Goal: Information Seeking & Learning: Understand process/instructions

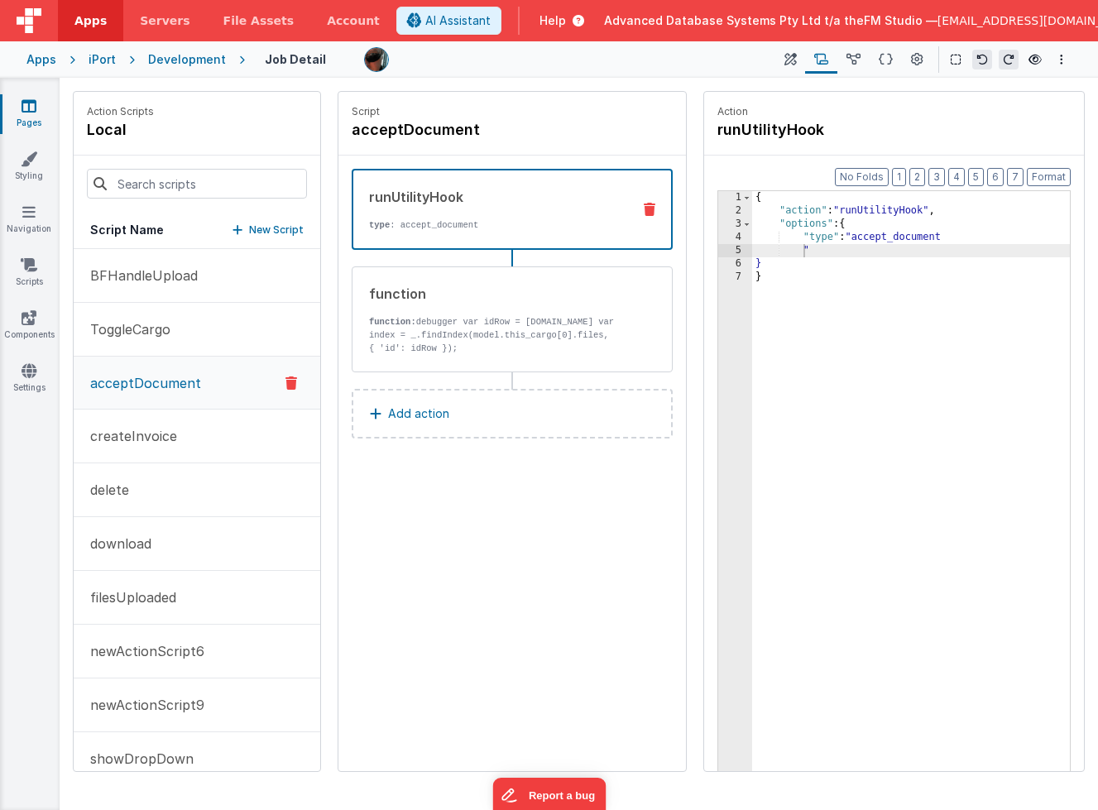
scroll to position [41, 0]
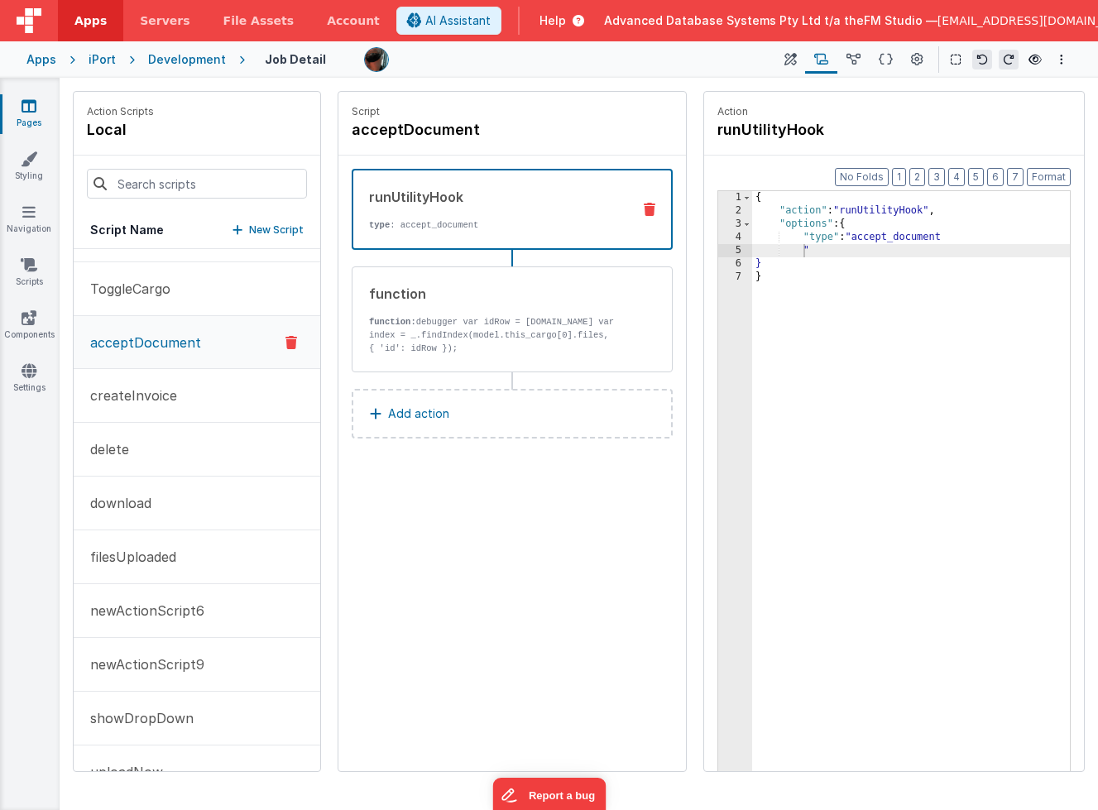
click at [246, 26] on span "File Assets" at bounding box center [258, 20] width 71 height 17
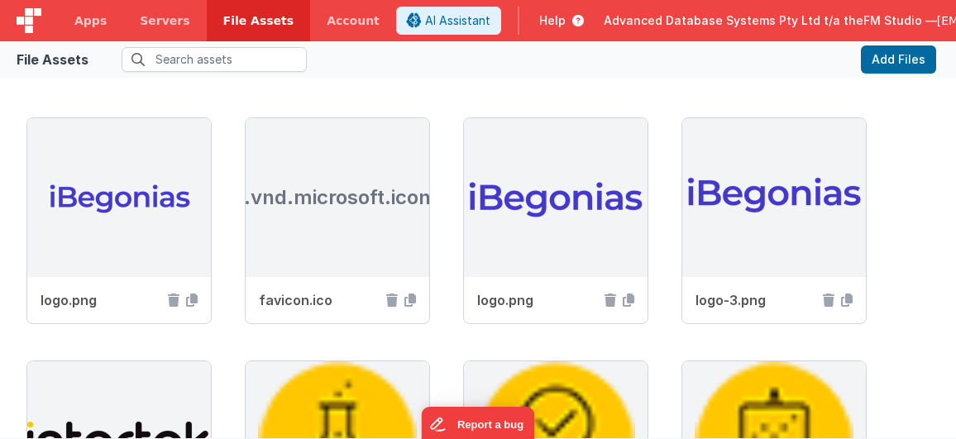
click at [539, 21] on span "Help" at bounding box center [552, 20] width 26 height 17
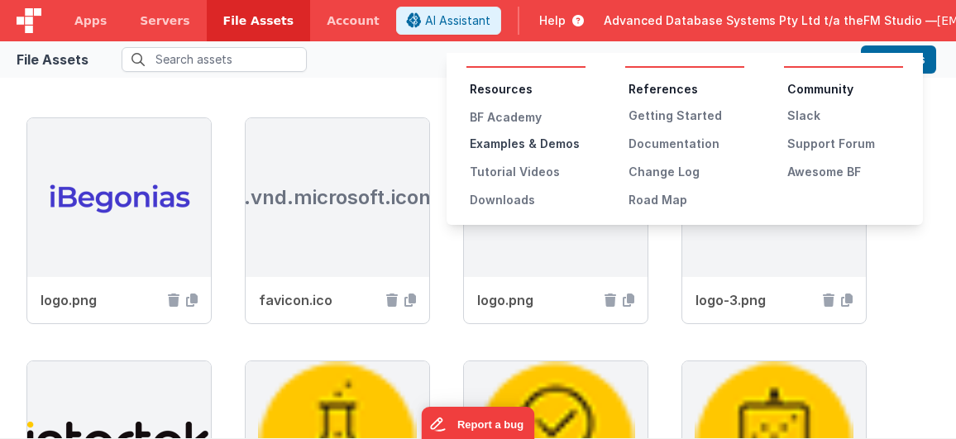
click at [523, 145] on div "Examples & Demos" at bounding box center [528, 144] width 116 height 17
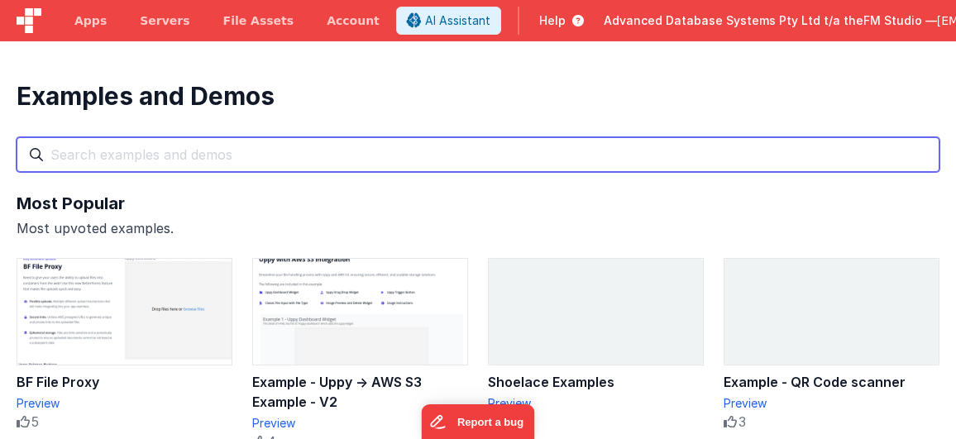
click at [331, 160] on input "text" at bounding box center [478, 154] width 923 height 35
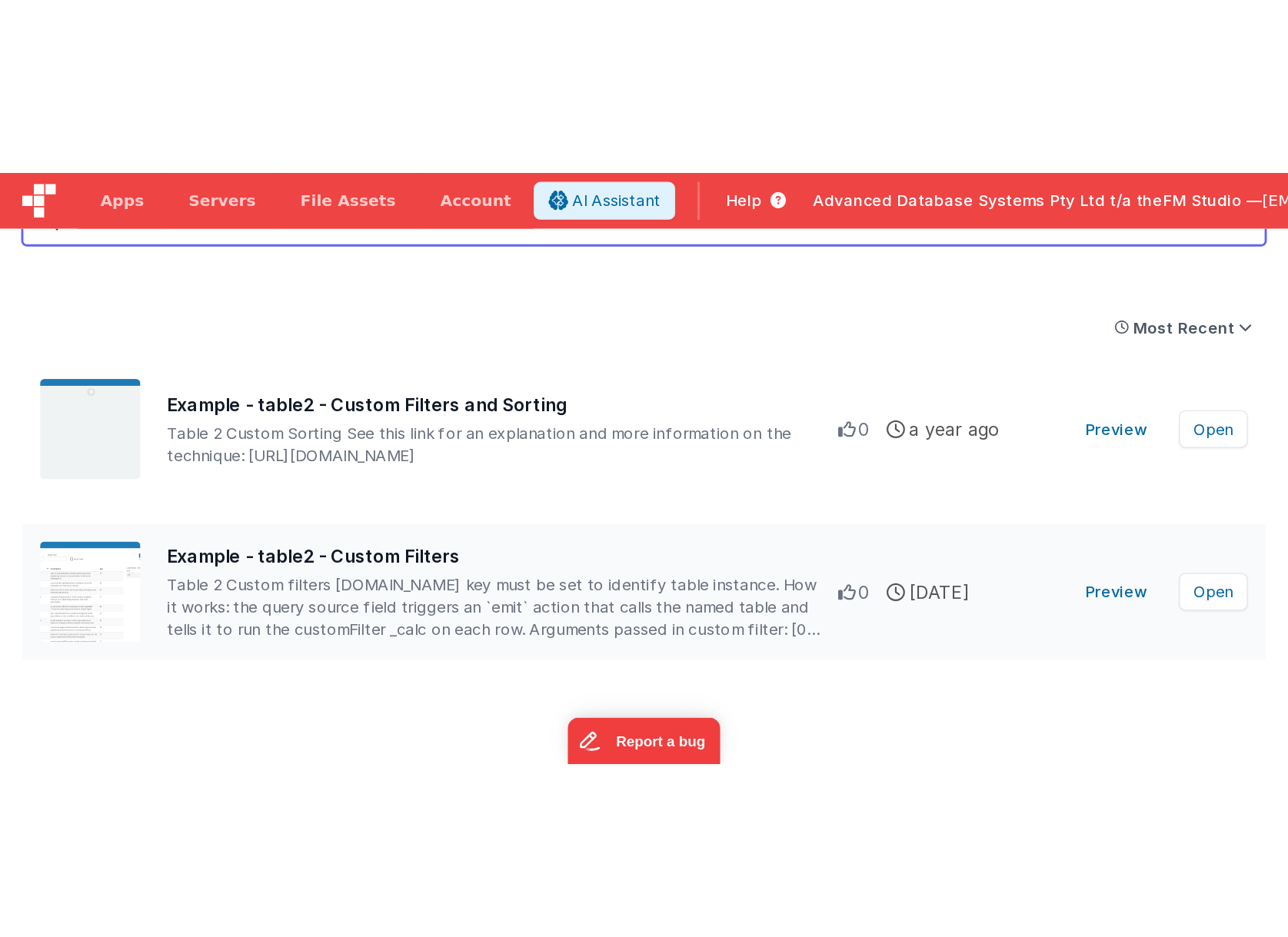
scroll to position [110, 0]
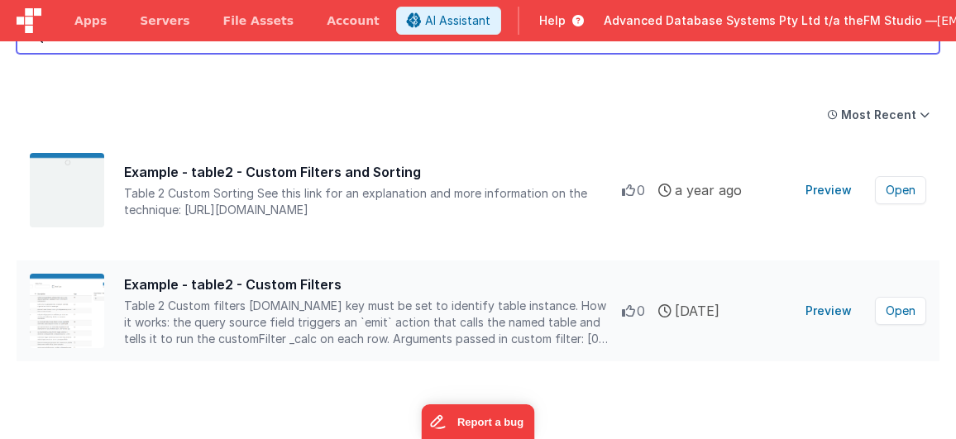
type input "custom f"
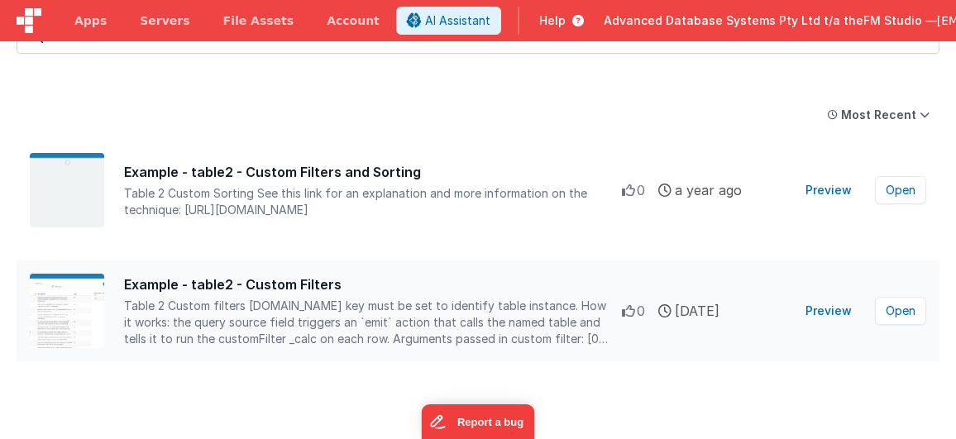
click at [834, 312] on button "Preview" at bounding box center [829, 311] width 66 height 26
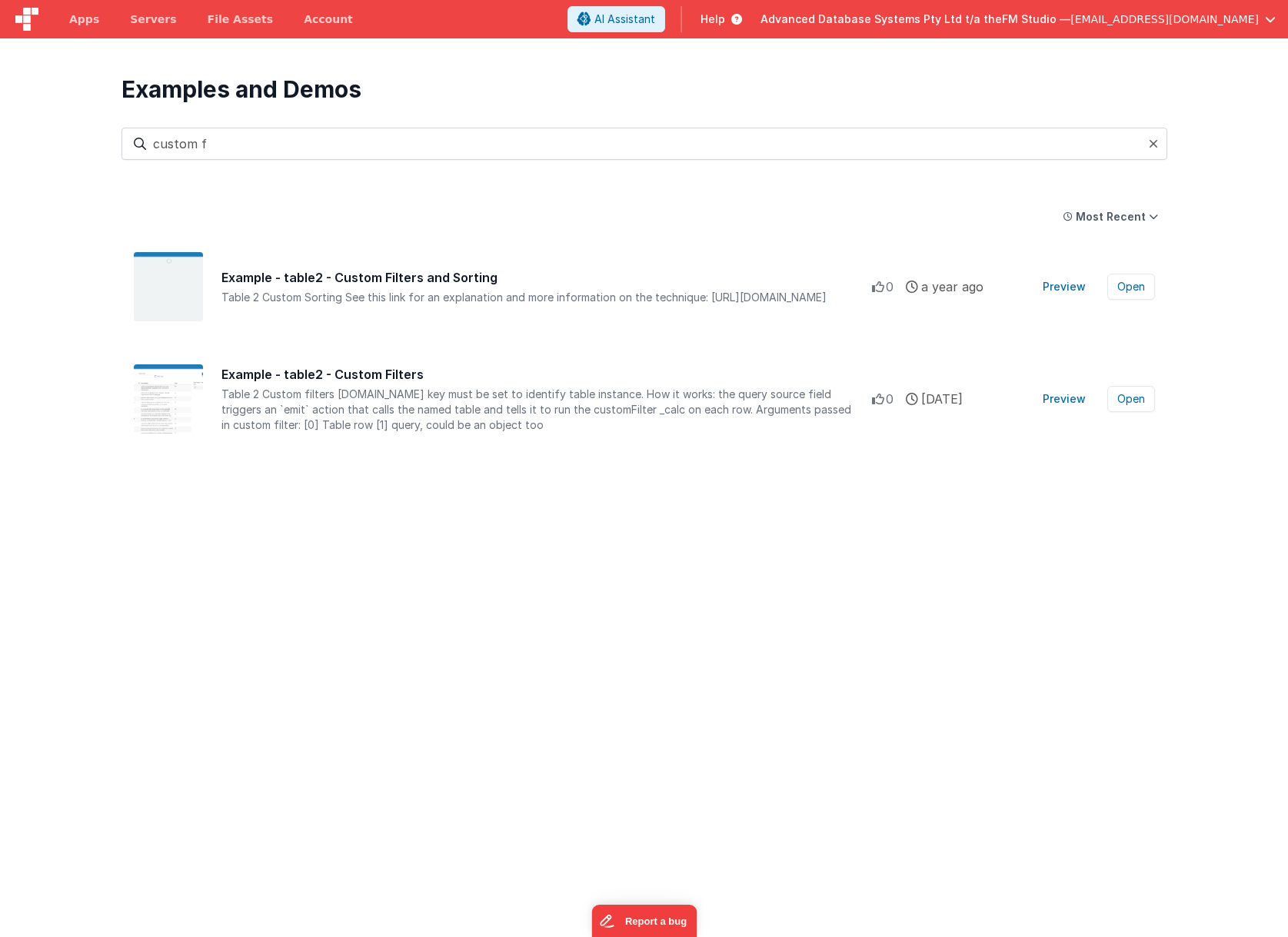
scroll to position [0, 0]
click at [888, 288] on button "Preview" at bounding box center [1065, 286] width 61 height 24
click at [888, 291] on button "Open" at bounding box center [1131, 286] width 47 height 26
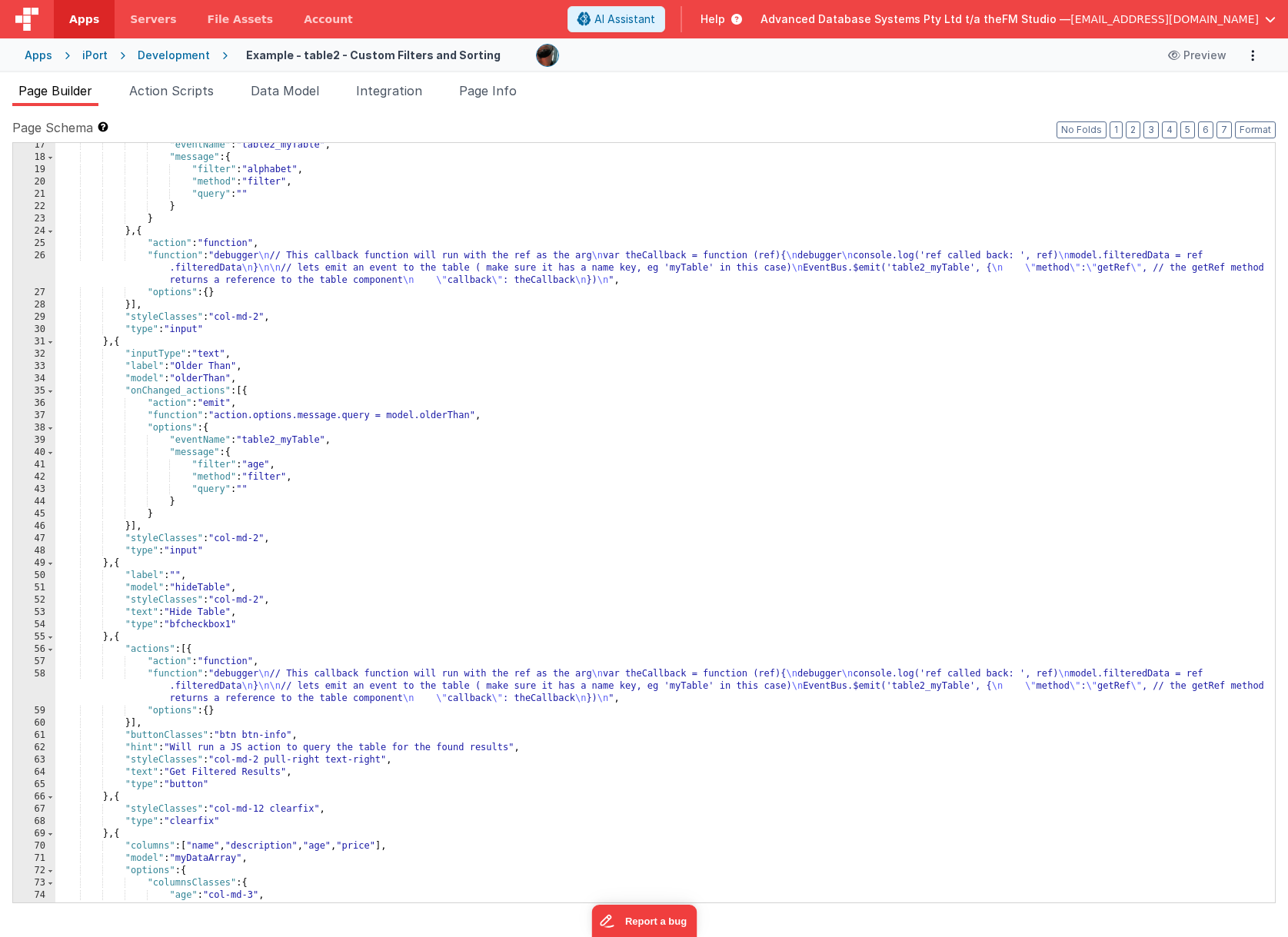
scroll to position [199, 0]
click at [552, 407] on div ""eventName" : "table2_myTable" , "message" : { "filter" : "alphabet" , "method"…" at bounding box center [666, 533] width 1220 height 785
click at [528, 407] on div ""eventName" : "table2_myTable" , "message" : { "filter" : "alphabet" , "method"…" at bounding box center [666, 533] width 1220 height 785
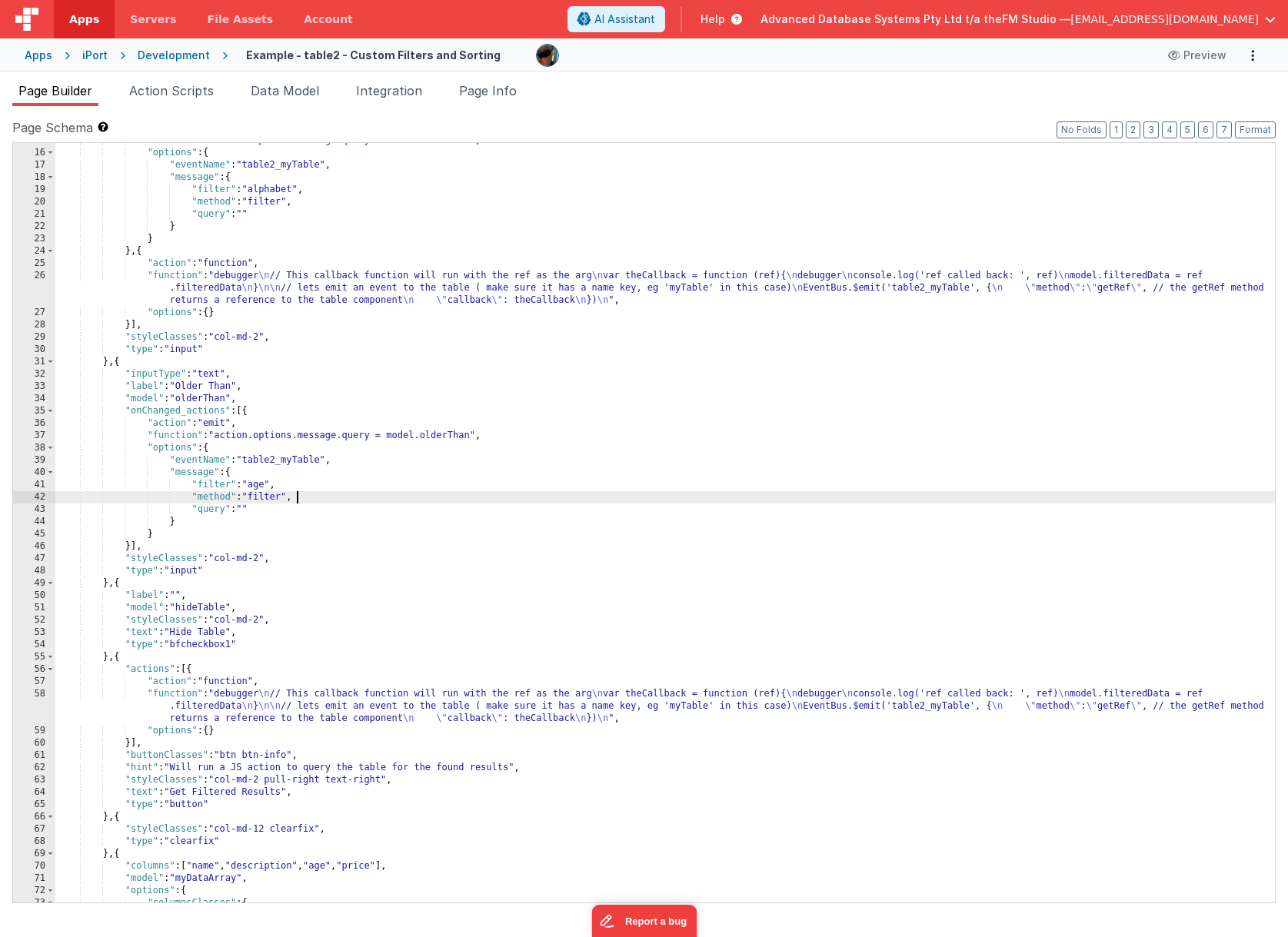
scroll to position [99, 0]
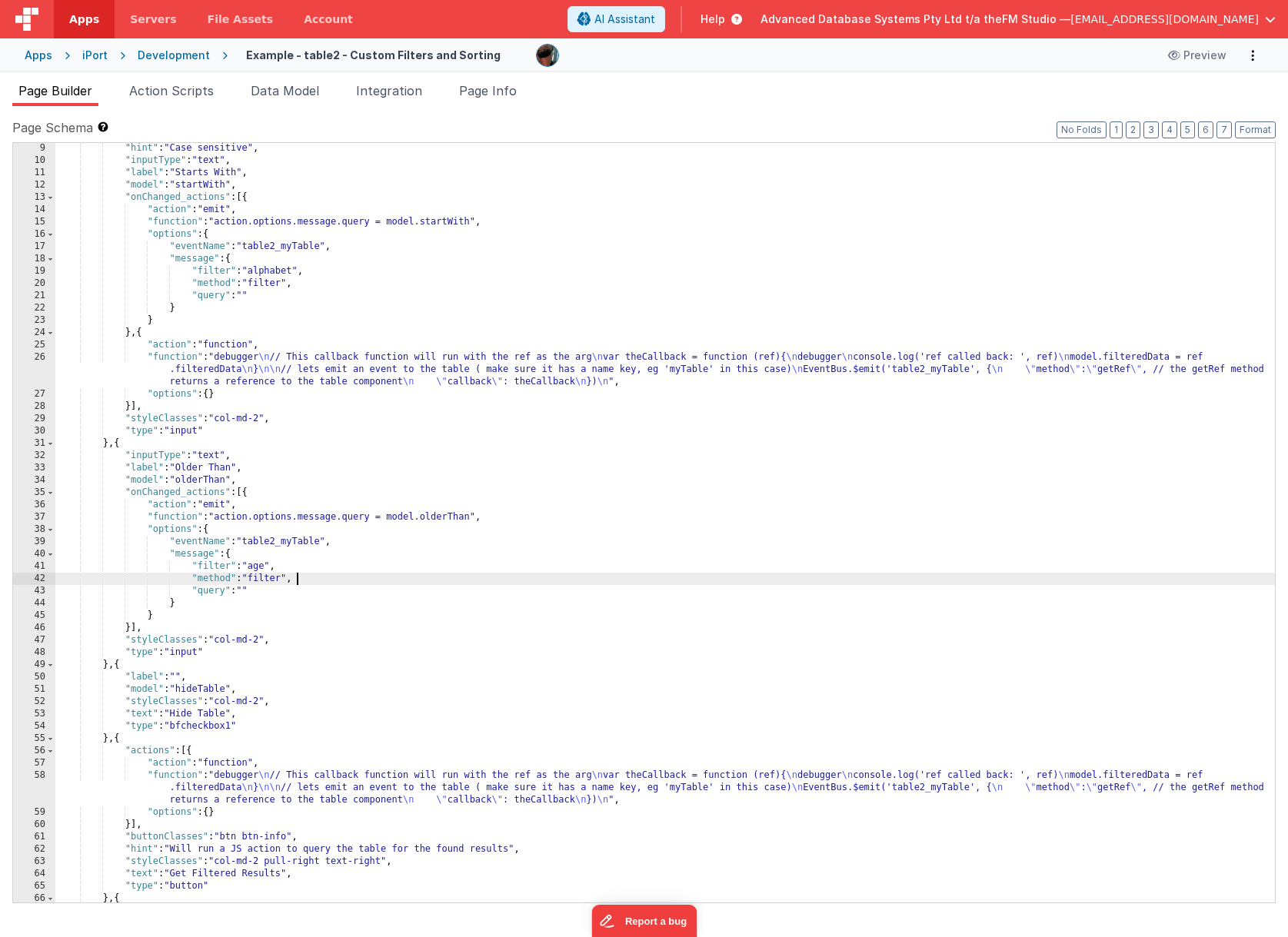
click at [442, 407] on div ""hint" : "Case sensitive" , "inputType" : "text" , "label" : "Starts With" , "m…" at bounding box center [666, 534] width 1220 height 785
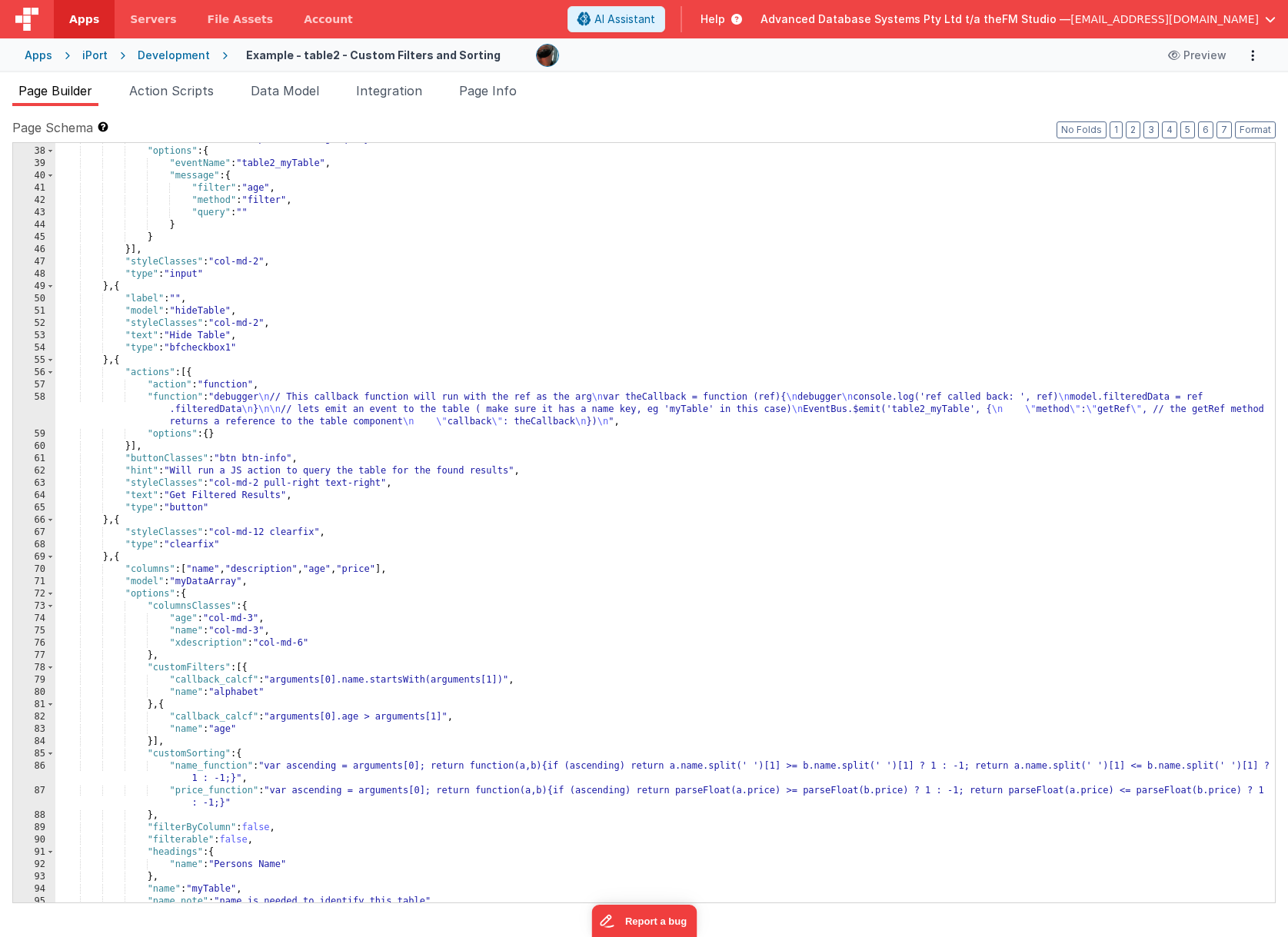
scroll to position [479, 0]
click at [403, 407] on div ""function" : "action.options.message.query = model.olderThan" , "options" : { "…" at bounding box center [666, 523] width 1220 height 785
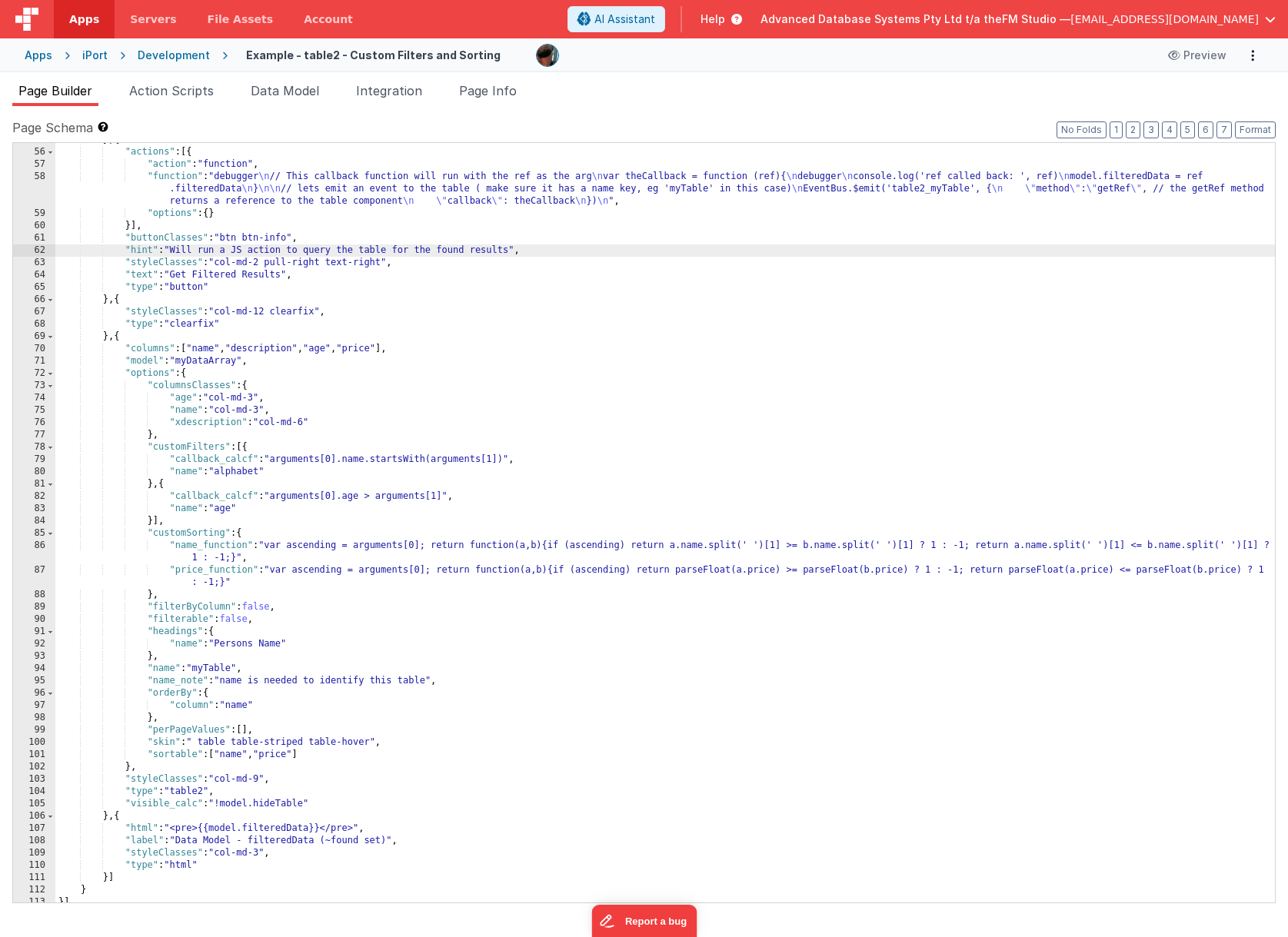
scroll to position [705, 0]
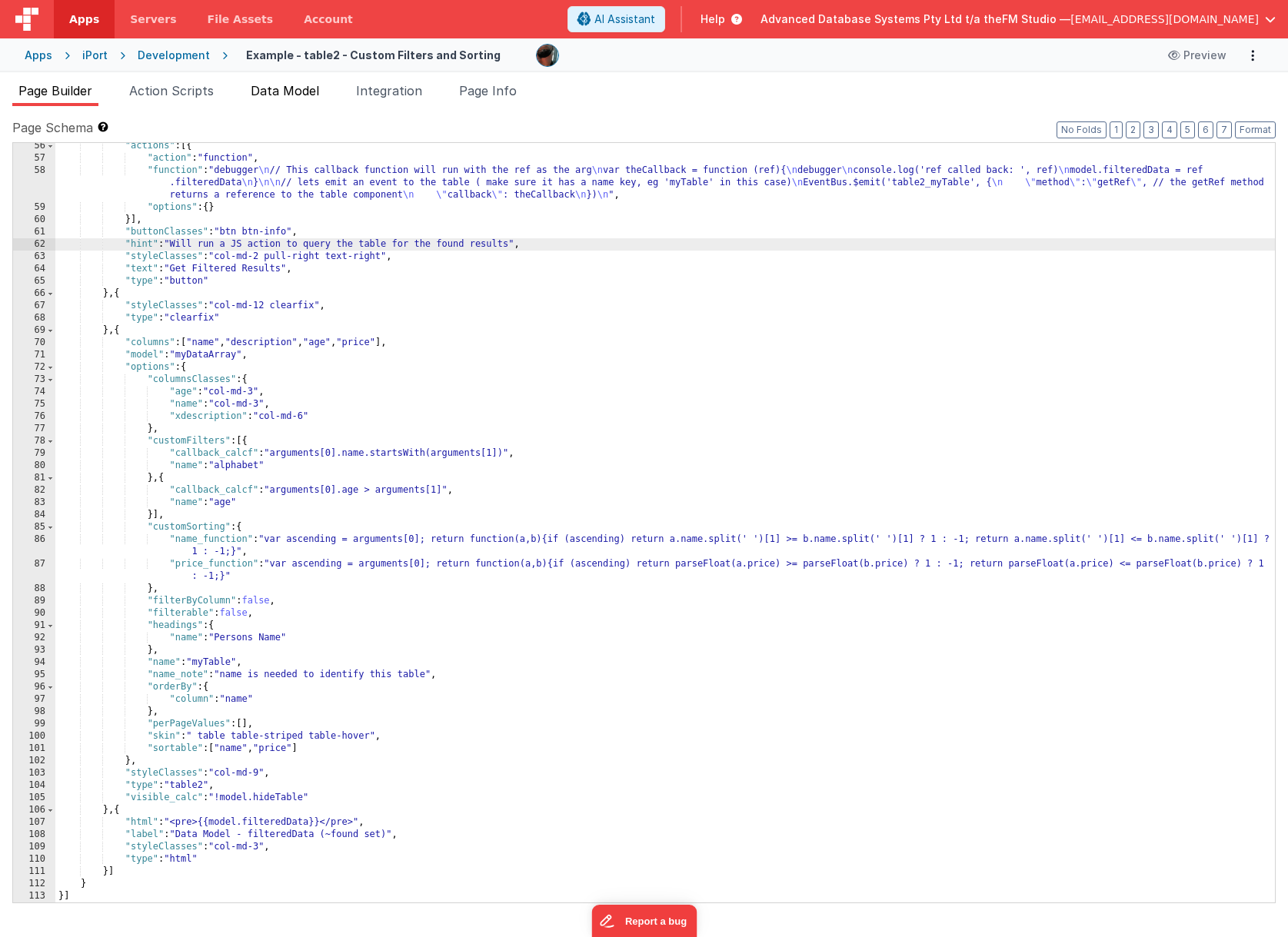
click at [287, 90] on span "Data Model" at bounding box center [285, 90] width 69 height 16
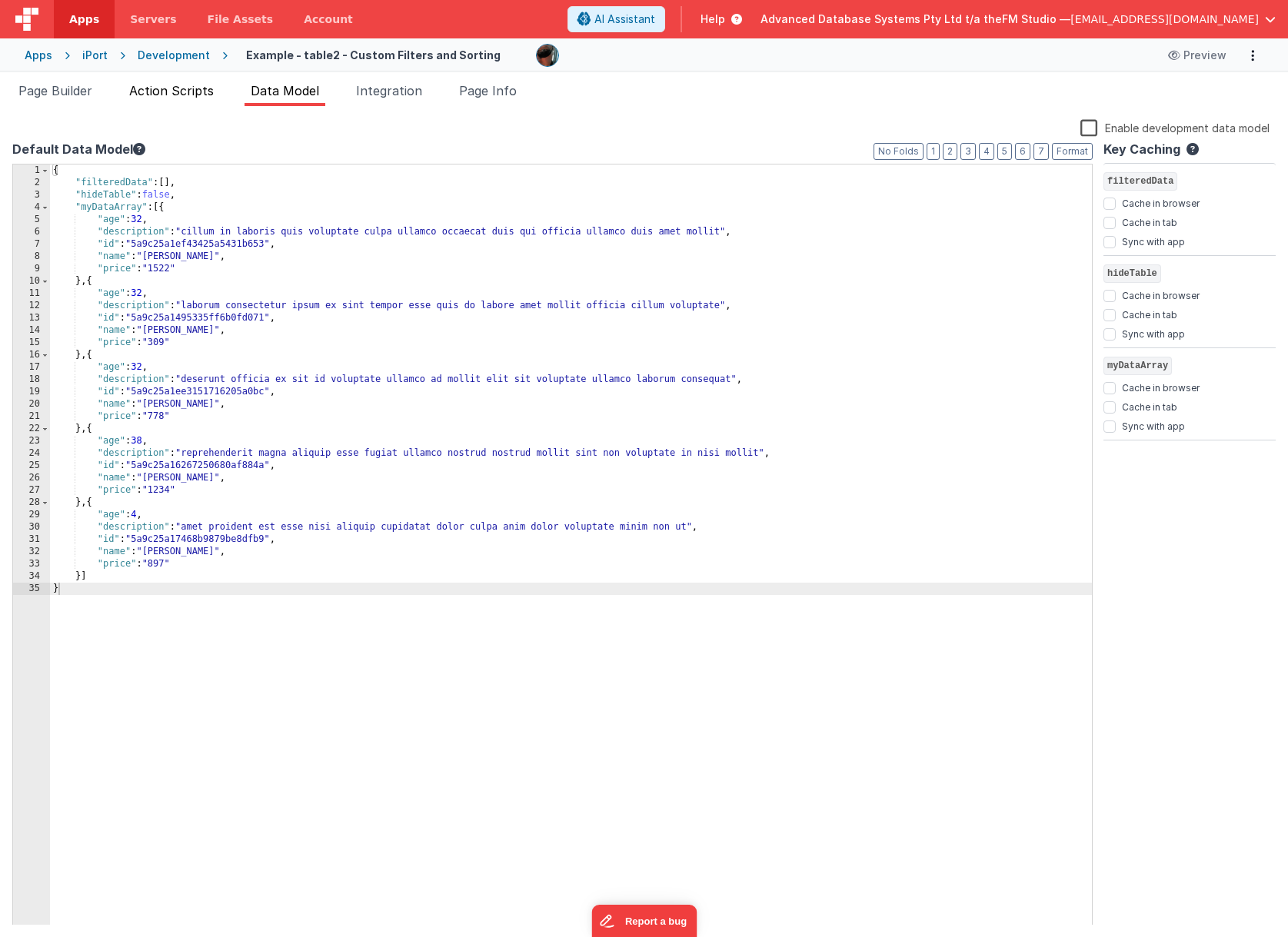
click at [193, 91] on span "Action Scripts" at bounding box center [171, 90] width 85 height 16
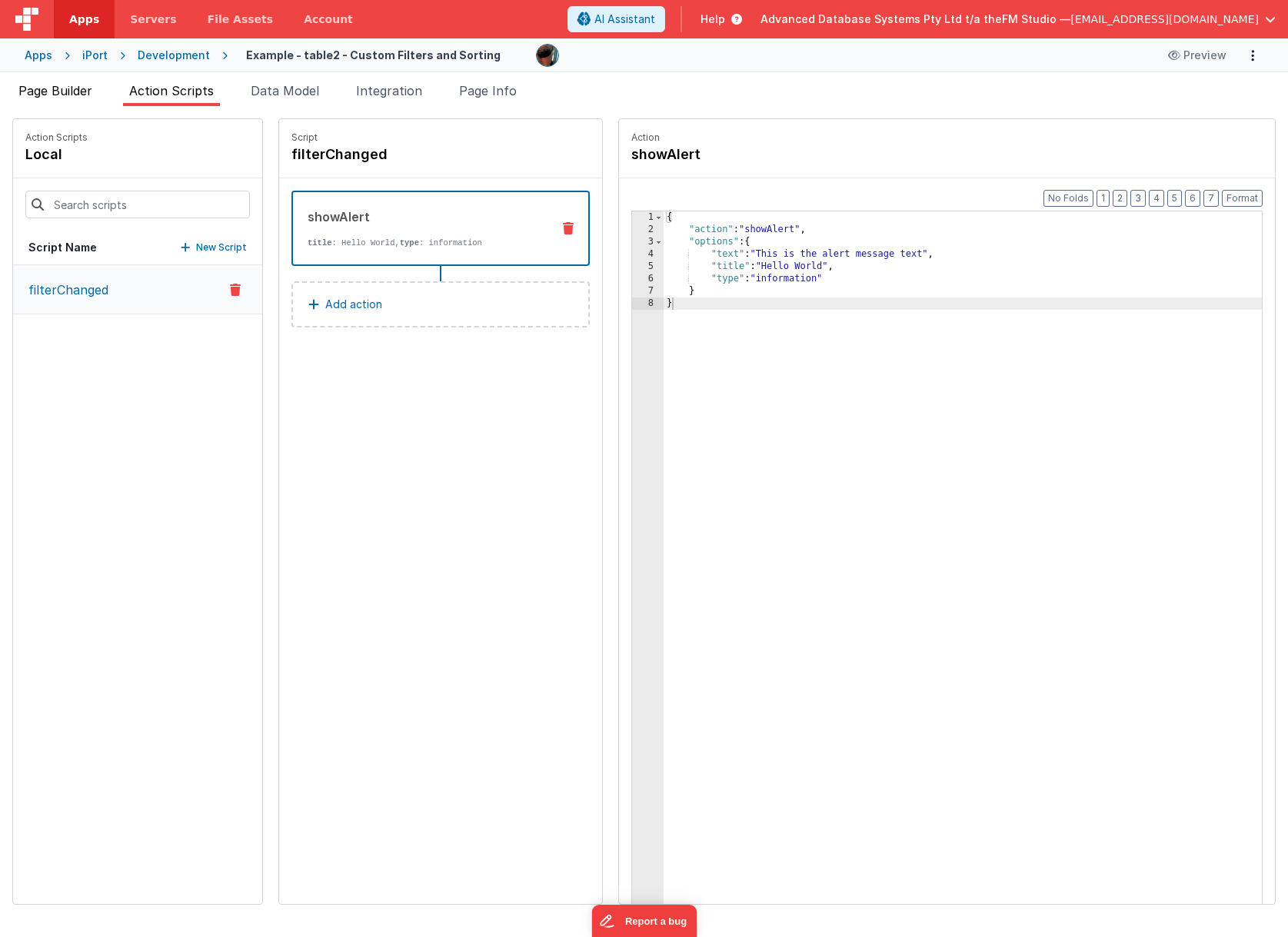
click at [59, 96] on span "Page Builder" at bounding box center [55, 90] width 73 height 16
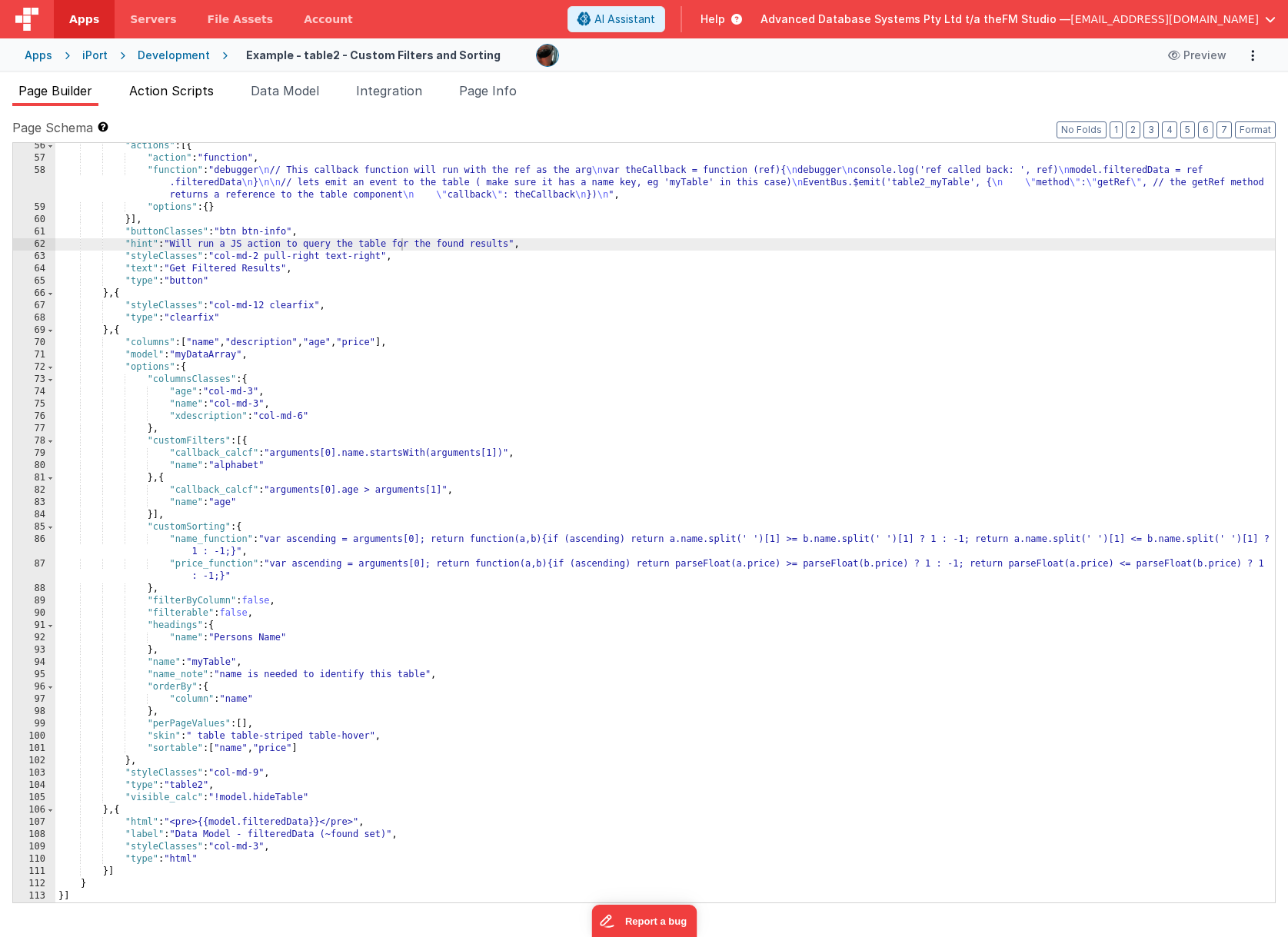
click at [144, 84] on span "Action Scripts" at bounding box center [171, 90] width 85 height 16
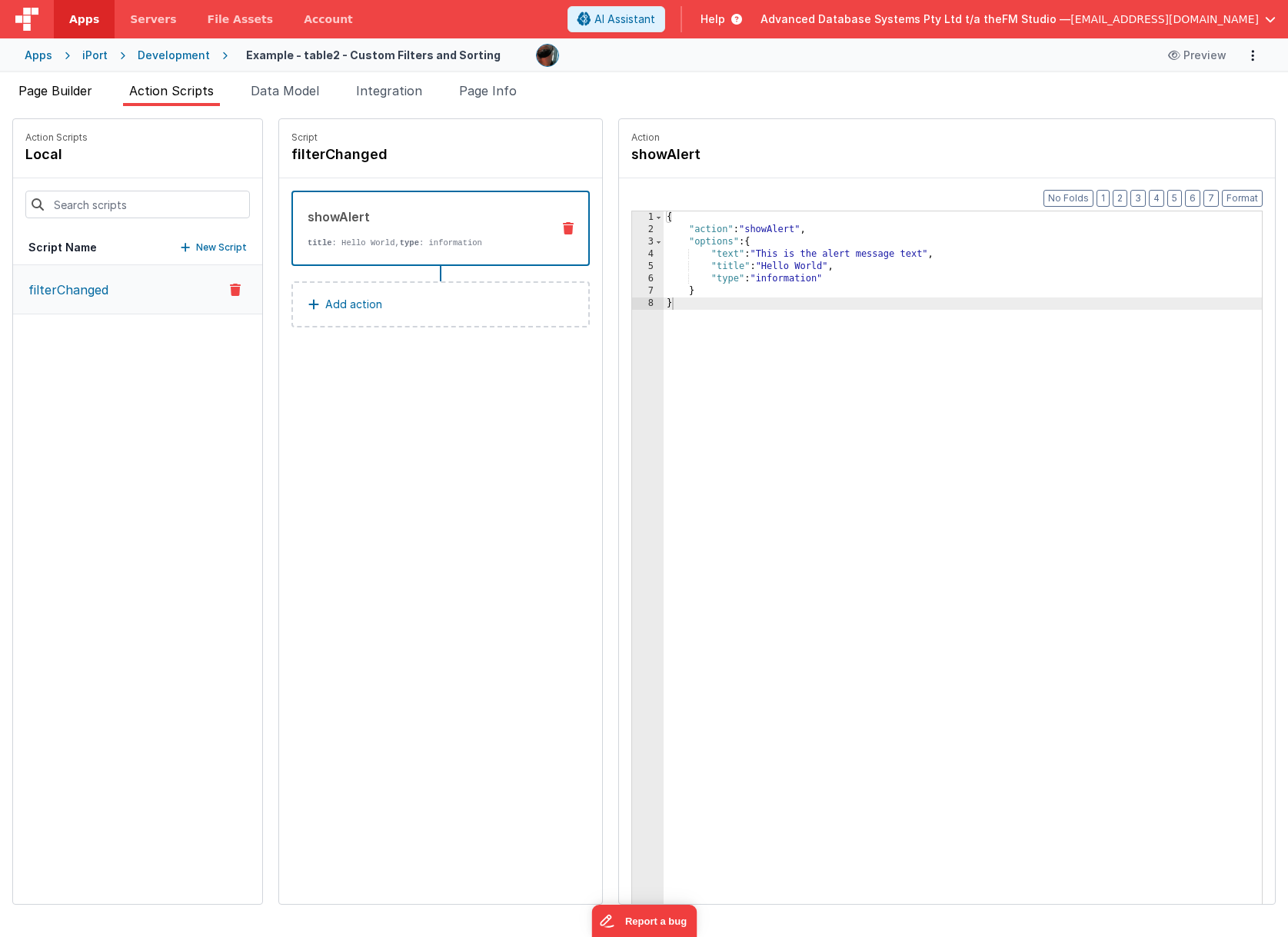
click at [74, 93] on span "Page Builder" at bounding box center [55, 90] width 73 height 16
